Goal: Register for event/course

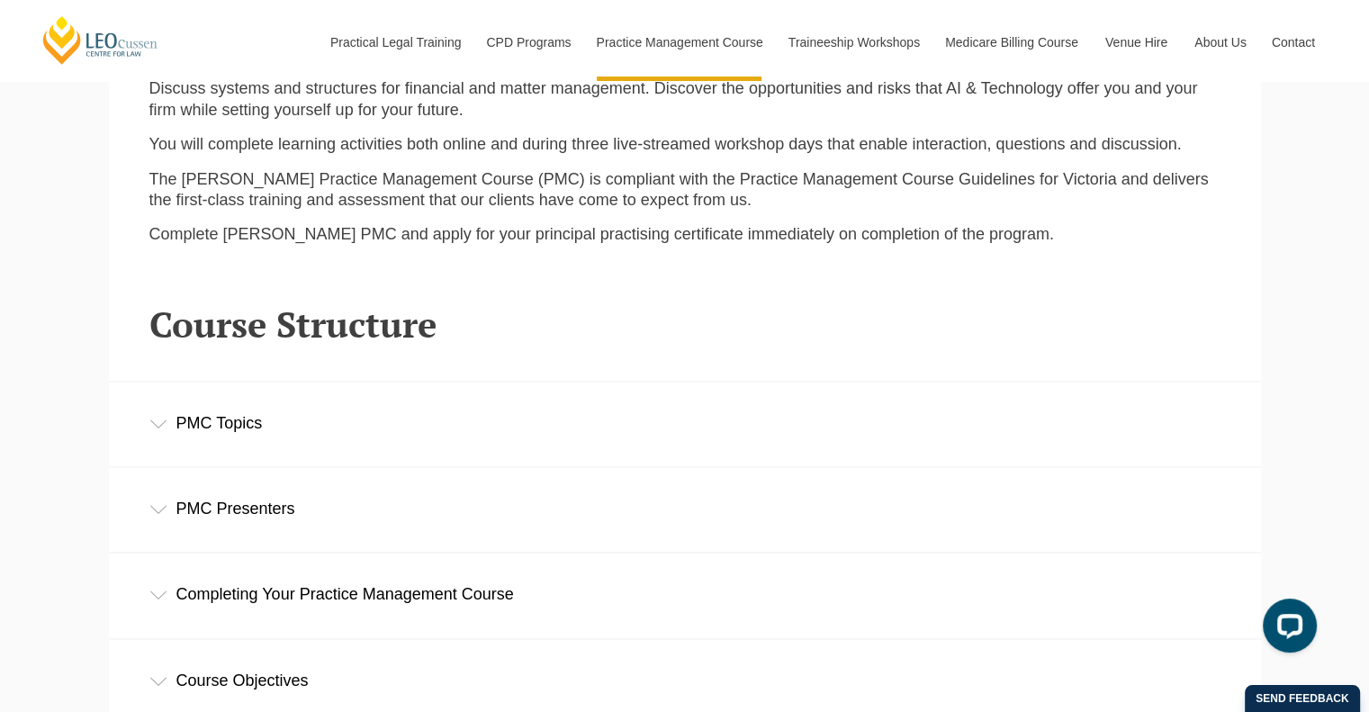
scroll to position [2430, 0]
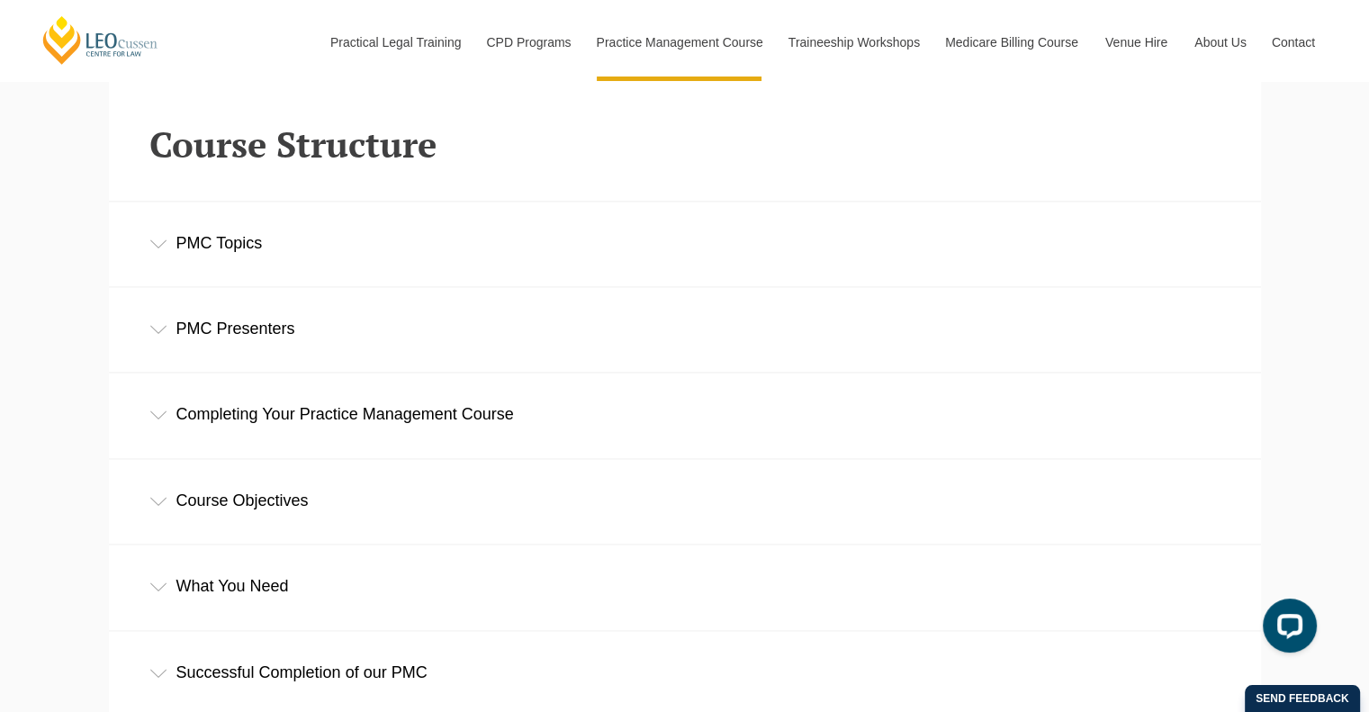
click at [220, 238] on div "PMC Topics" at bounding box center [685, 244] width 1152 height 84
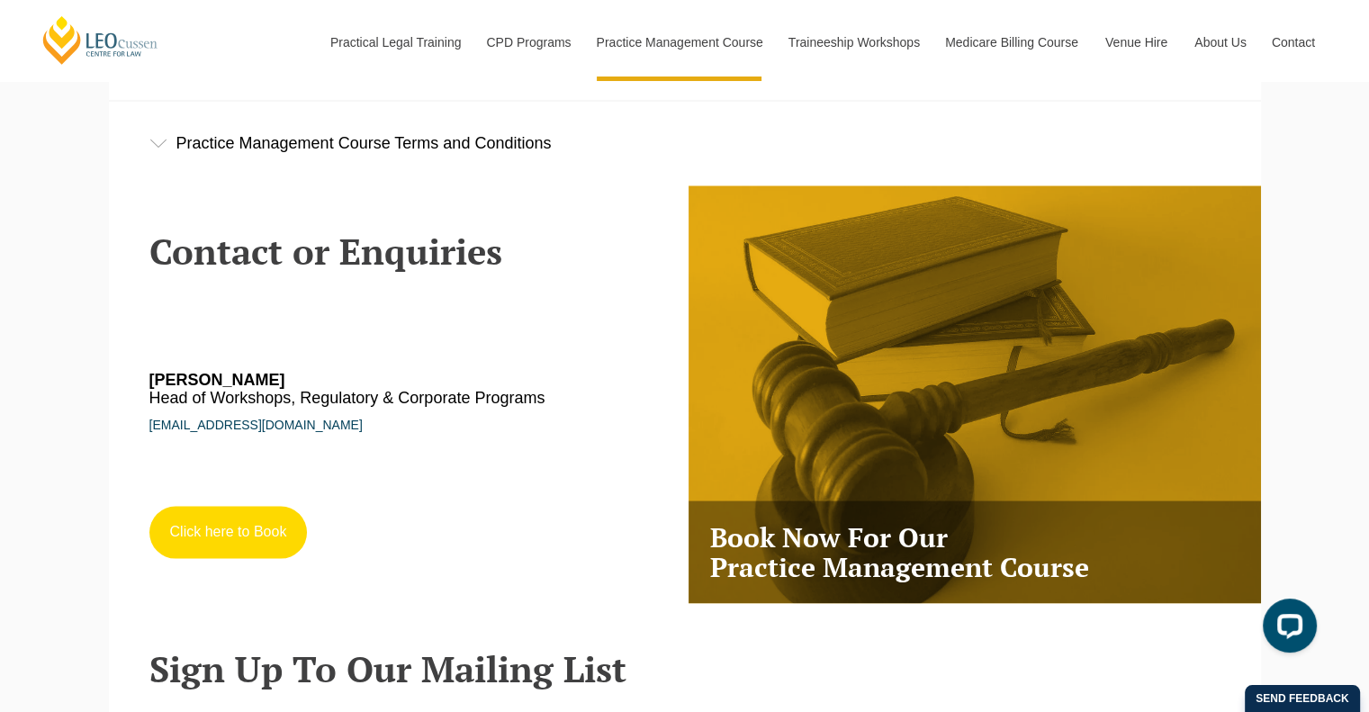
scroll to position [3510, 0]
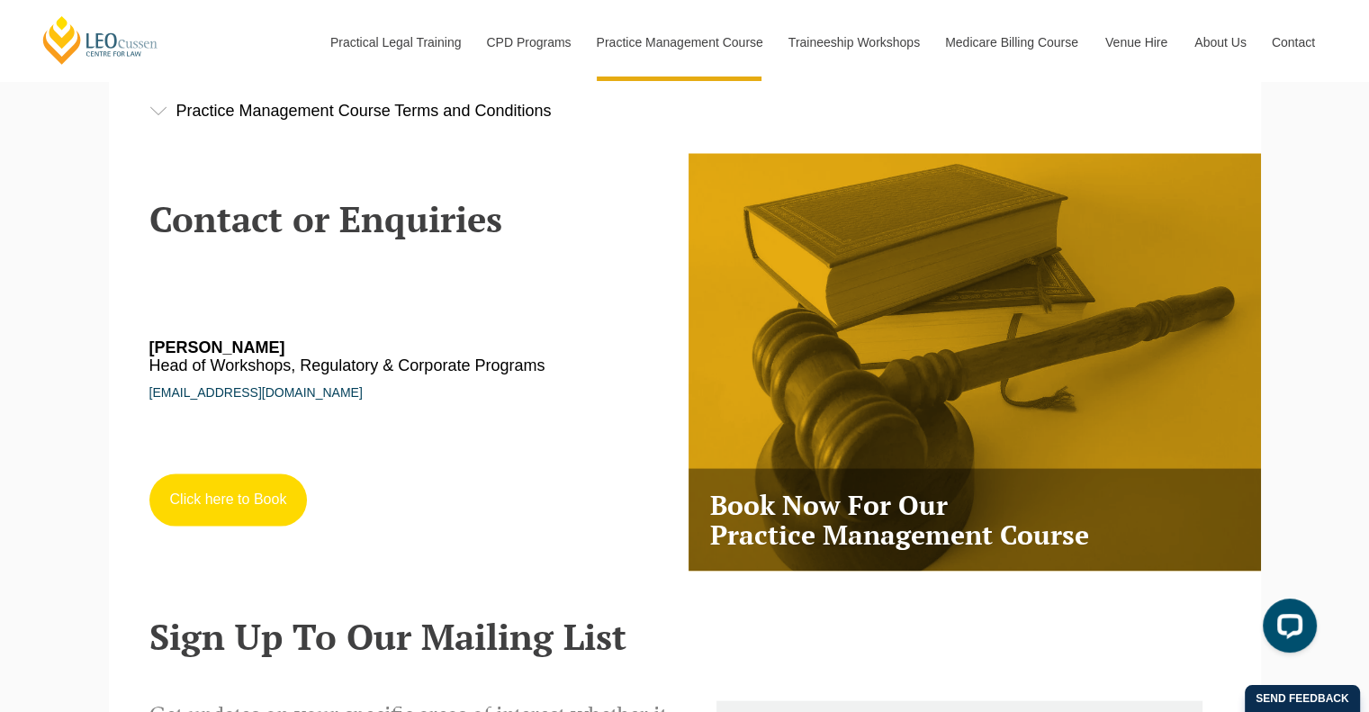
click at [203, 506] on link "Click here to Book" at bounding box center [228, 500] width 158 height 52
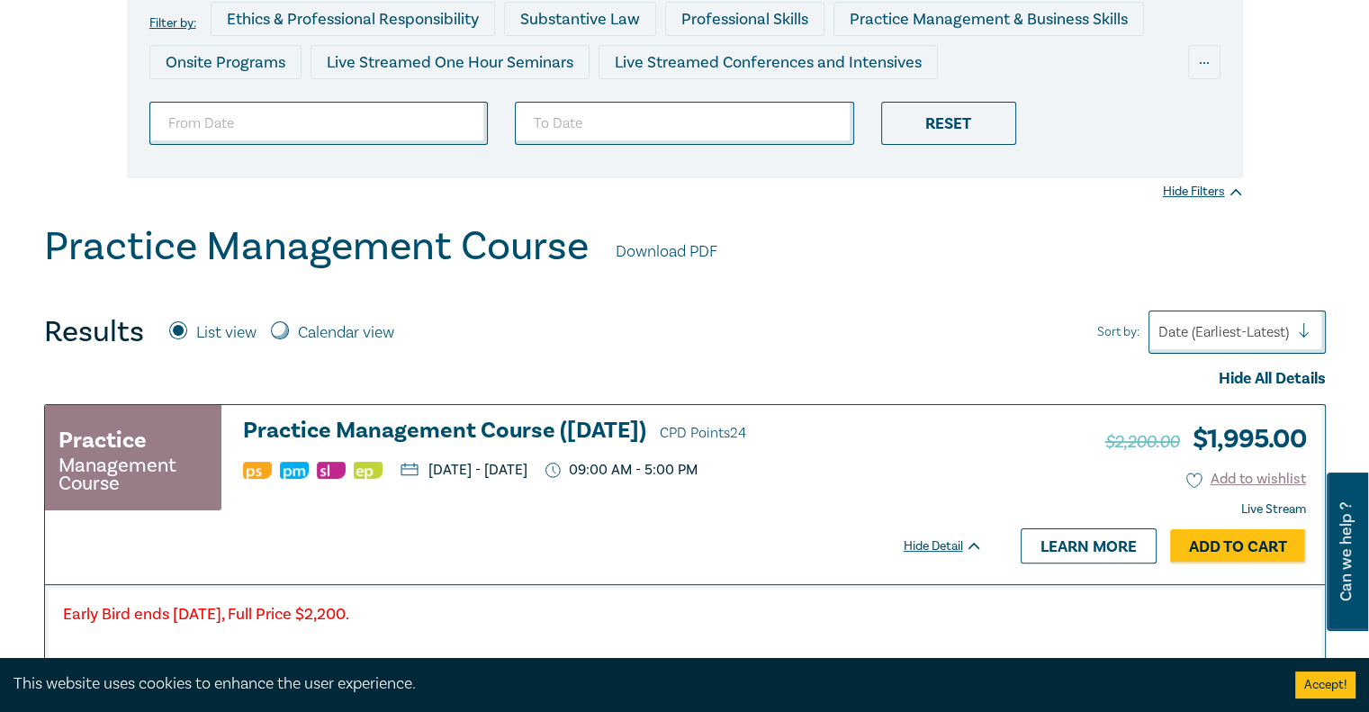
scroll to position [720, 0]
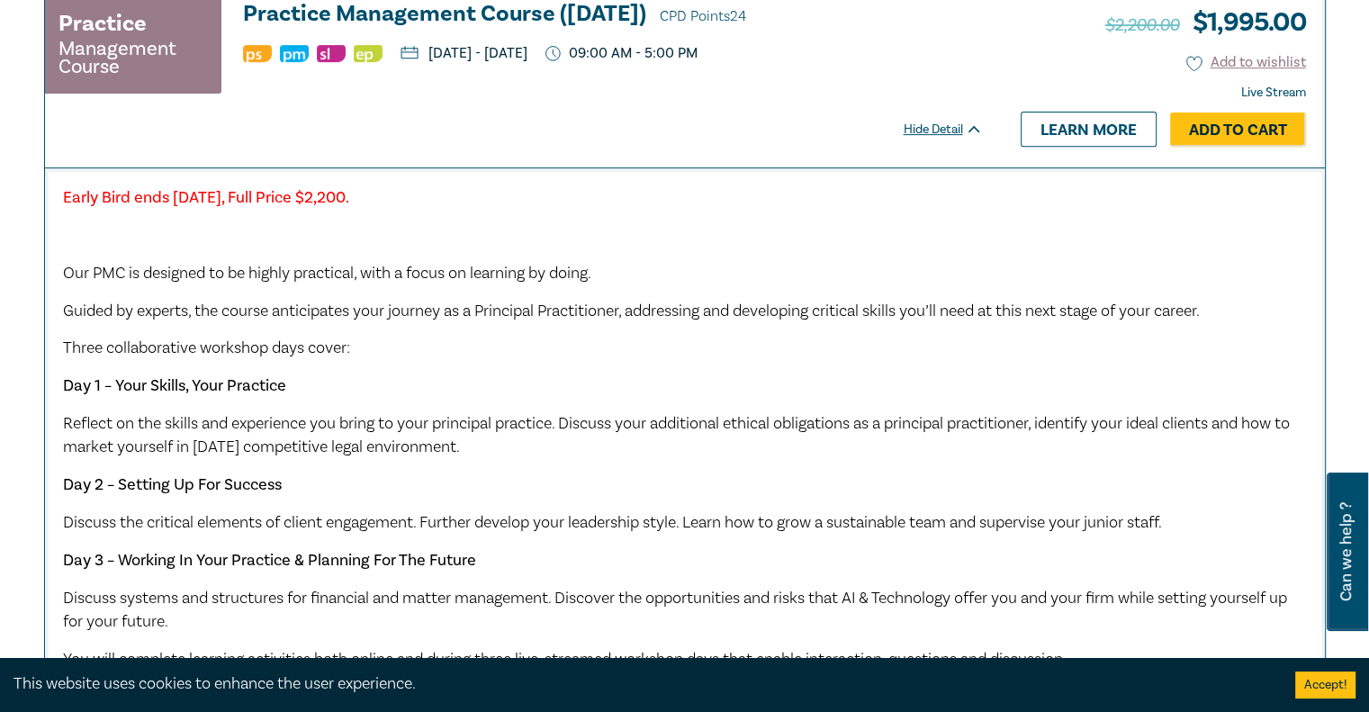
drag, startPoint x: 175, startPoint y: 203, endPoint x: 468, endPoint y: 199, distance: 292.5
click at [349, 199] on strong "Early Bird ends [DATE], Full Price $2,200." at bounding box center [206, 197] width 286 height 21
click at [241, 220] on div "Early Bird ends [DATE], Full Price $2,200. Our PMC is designed to be highly pra…" at bounding box center [685, 534] width 1244 height 697
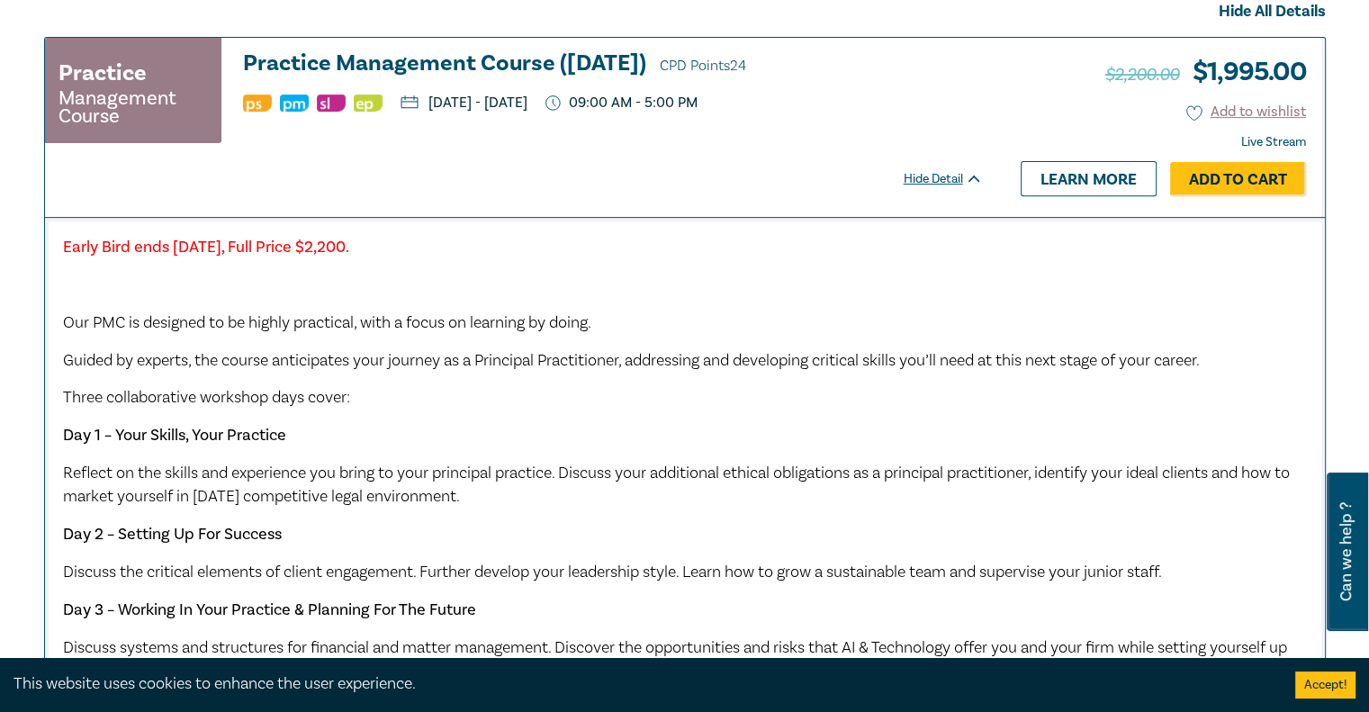
scroll to position [630, 0]
